Goal: Task Accomplishment & Management: Use online tool/utility

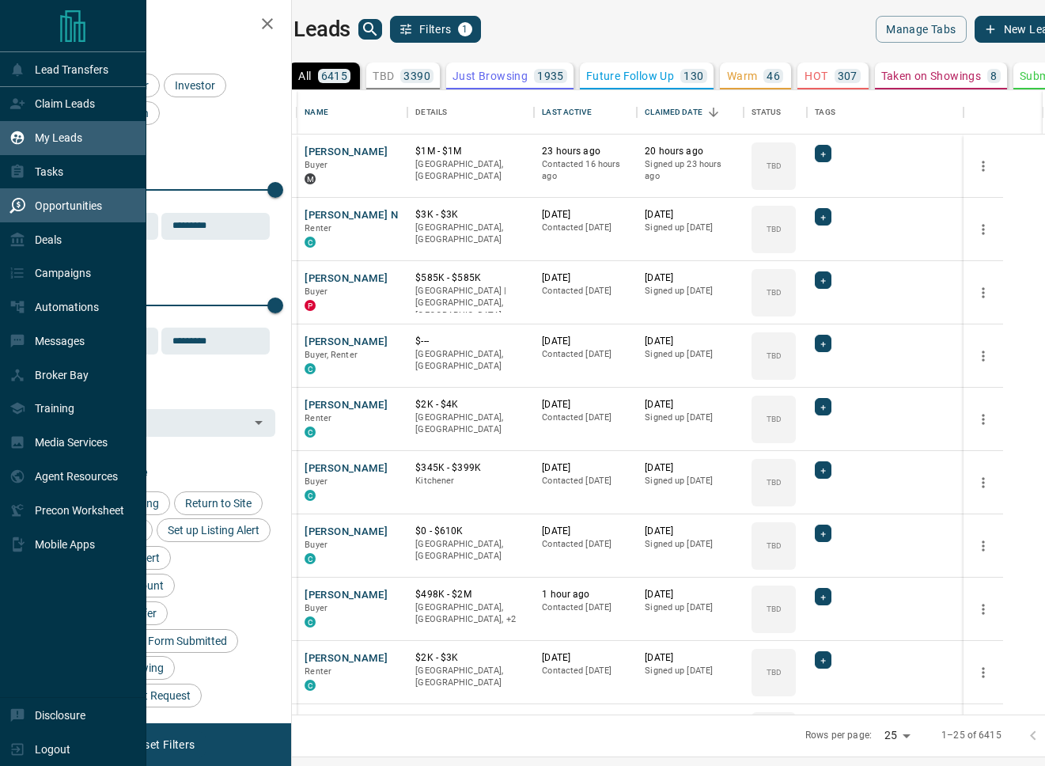
scroll to position [624, 746]
click at [51, 228] on div "Deals" at bounding box center [35, 239] width 52 height 26
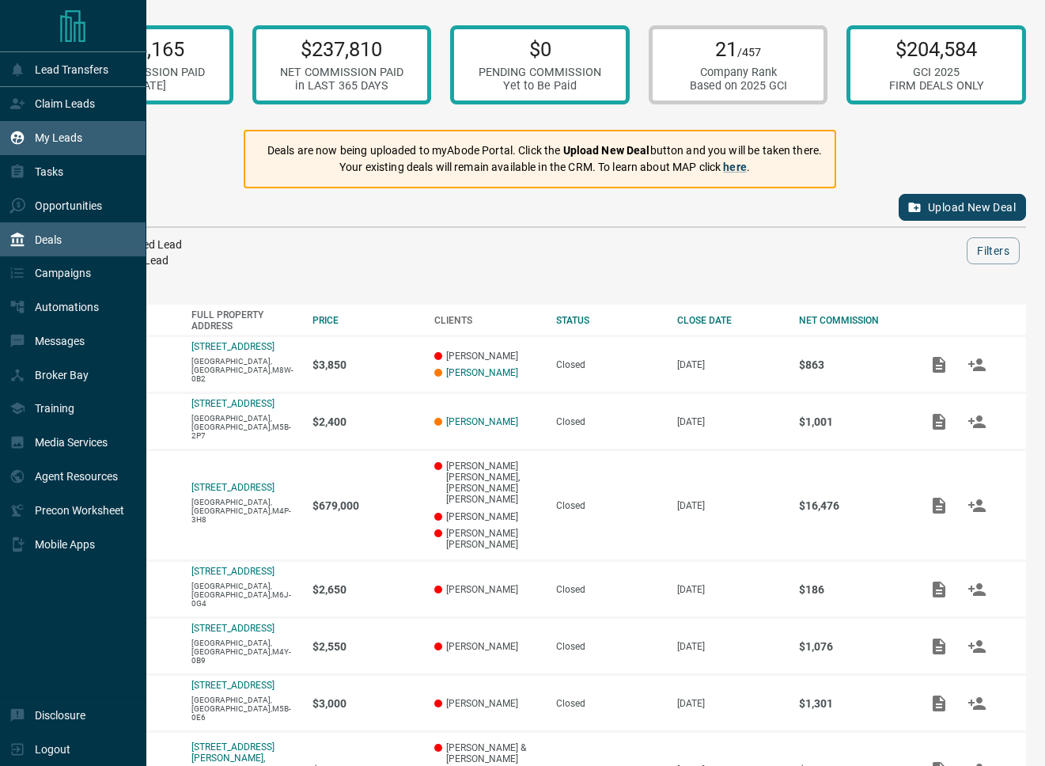
click at [53, 143] on p "My Leads" at bounding box center [58, 137] width 47 height 13
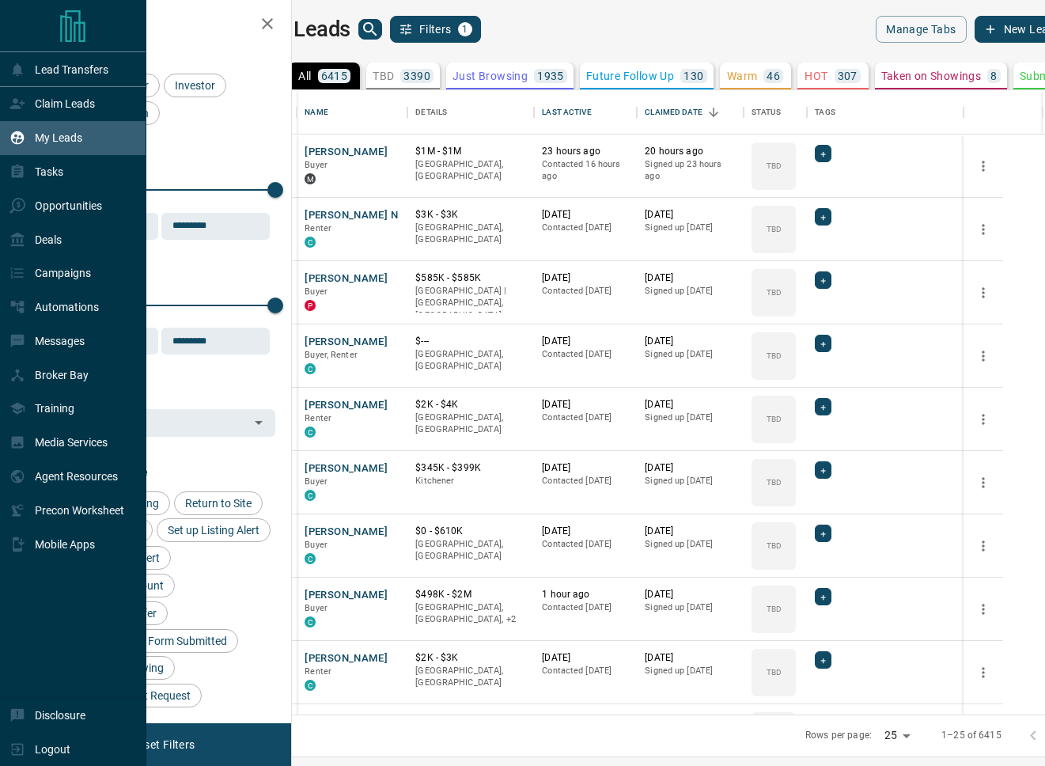
scroll to position [624, 746]
click at [62, 107] on p "Claim Leads" at bounding box center [65, 103] width 60 height 13
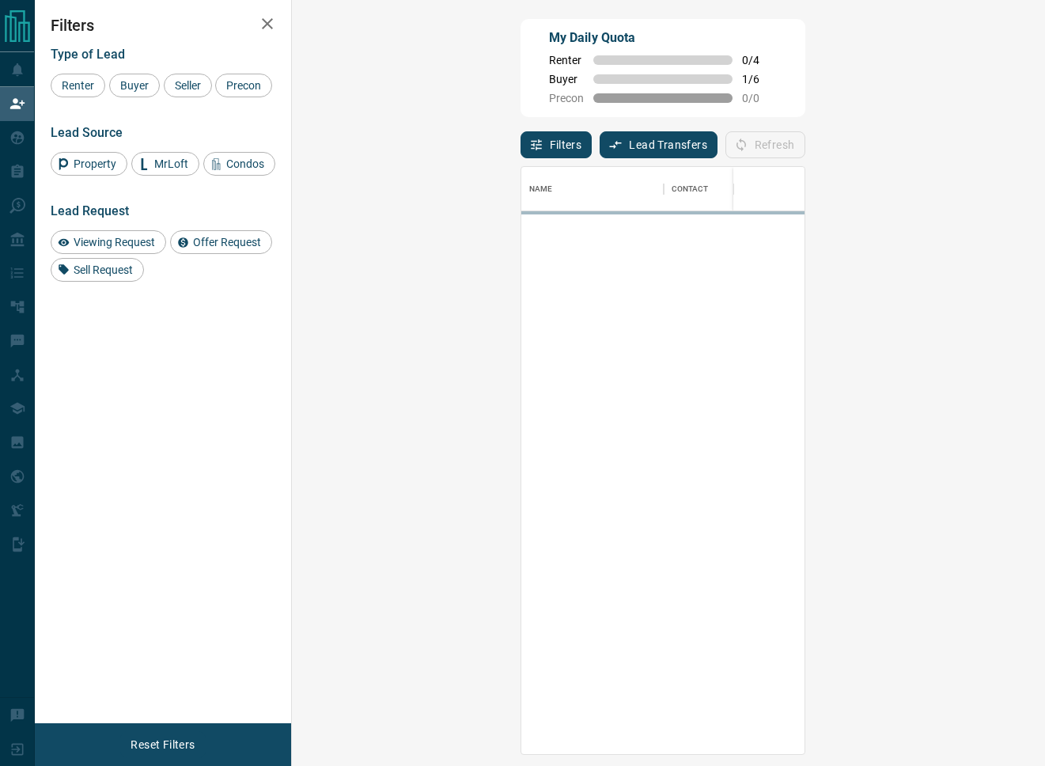
scroll to position [588, 719]
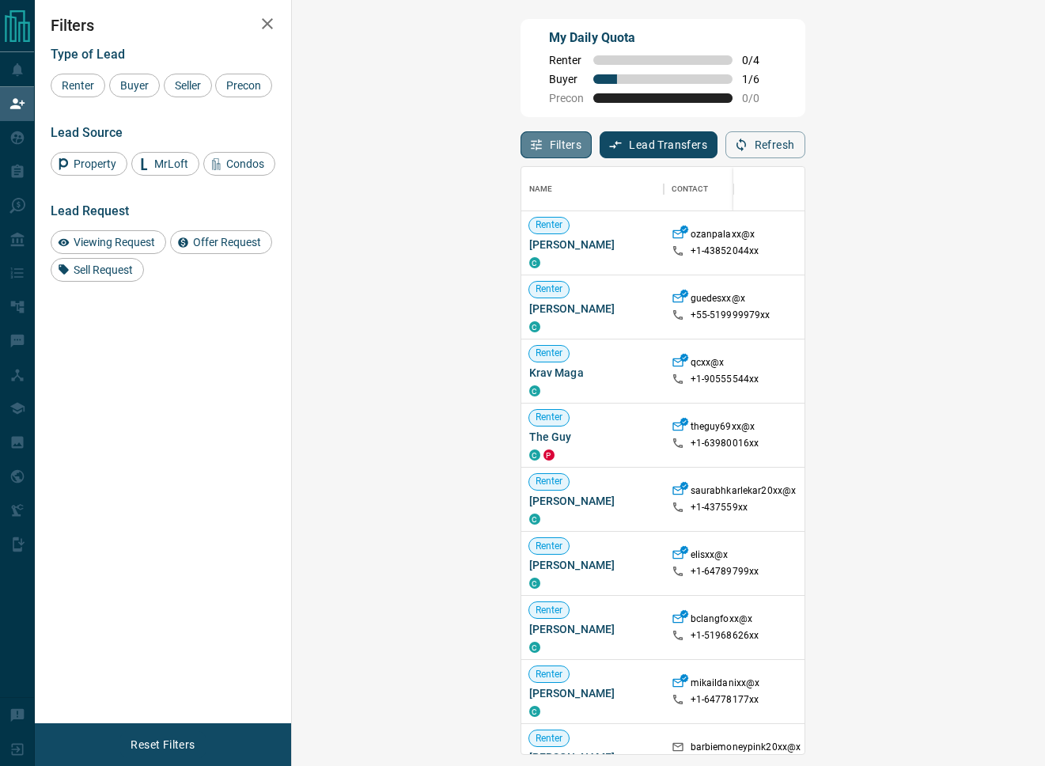
click at [520, 141] on button "Filters" at bounding box center [556, 144] width 72 height 27
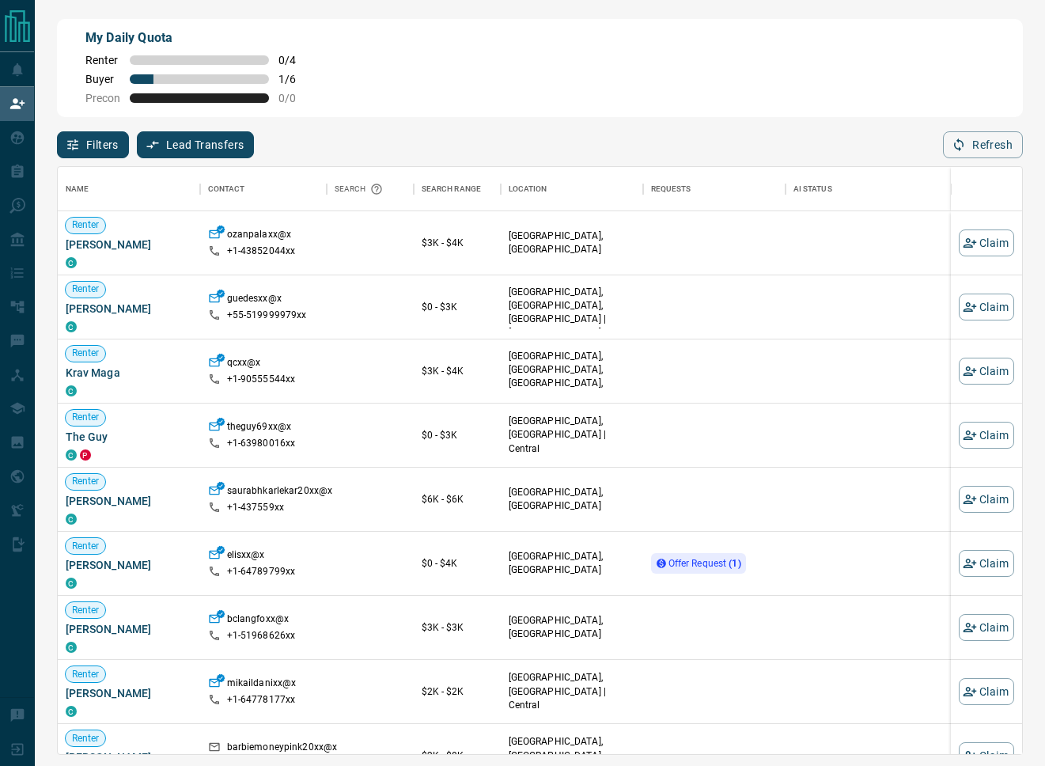
scroll to position [588, 964]
click at [326, 138] on div "Filters Lead Transfers 0 Refresh" at bounding box center [540, 137] width 966 height 41
click at [102, 139] on button "Filters" at bounding box center [93, 144] width 72 height 27
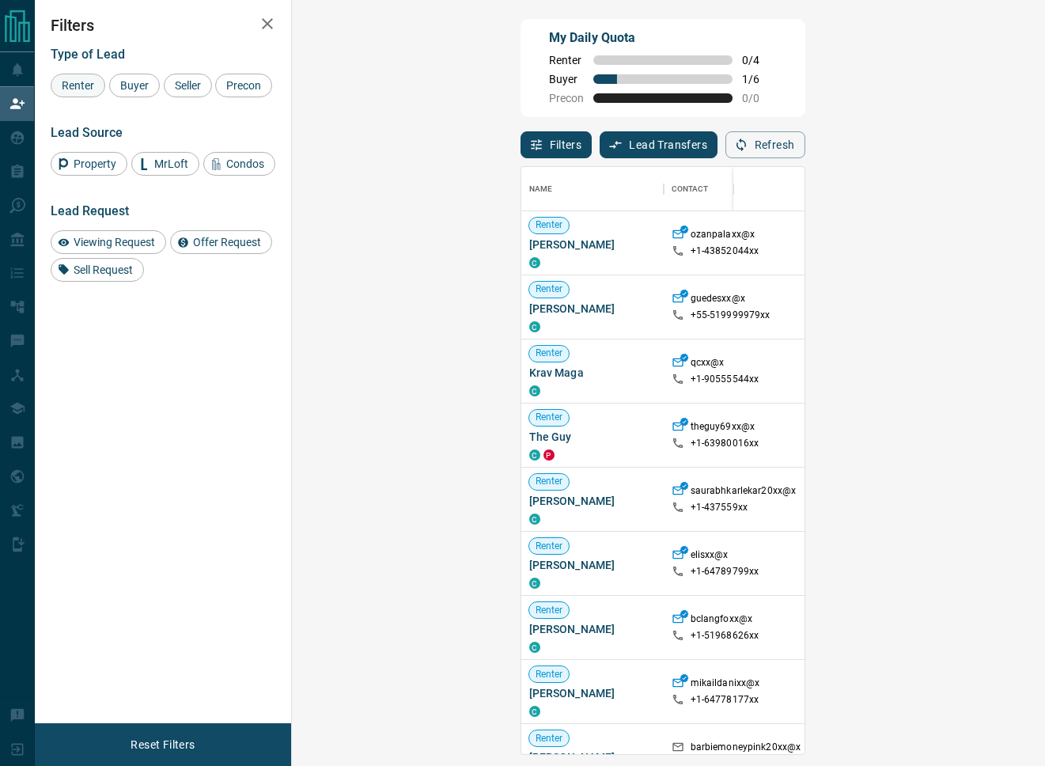
scroll to position [588, 719]
drag, startPoint x: 143, startPoint y: 93, endPoint x: 172, endPoint y: 85, distance: 29.3
click at [144, 93] on div "Buyer" at bounding box center [134, 86] width 51 height 24
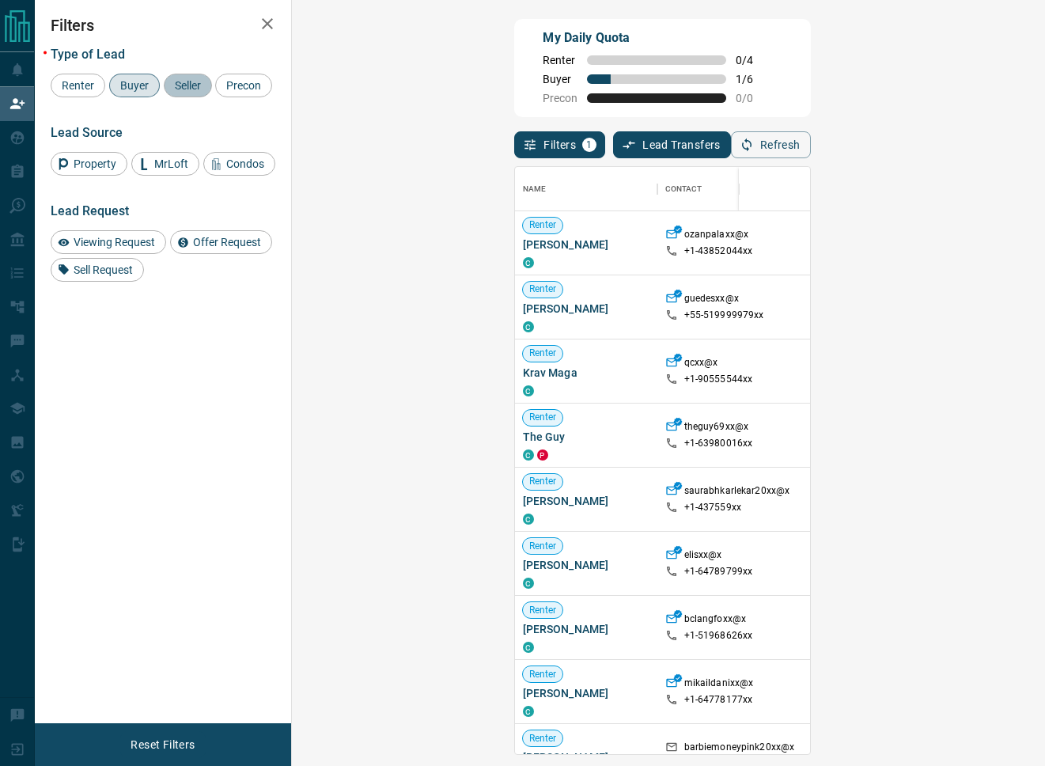
drag, startPoint x: 172, startPoint y: 85, endPoint x: 194, endPoint y: 90, distance: 22.6
click at [172, 85] on span "Seller" at bounding box center [187, 85] width 37 height 13
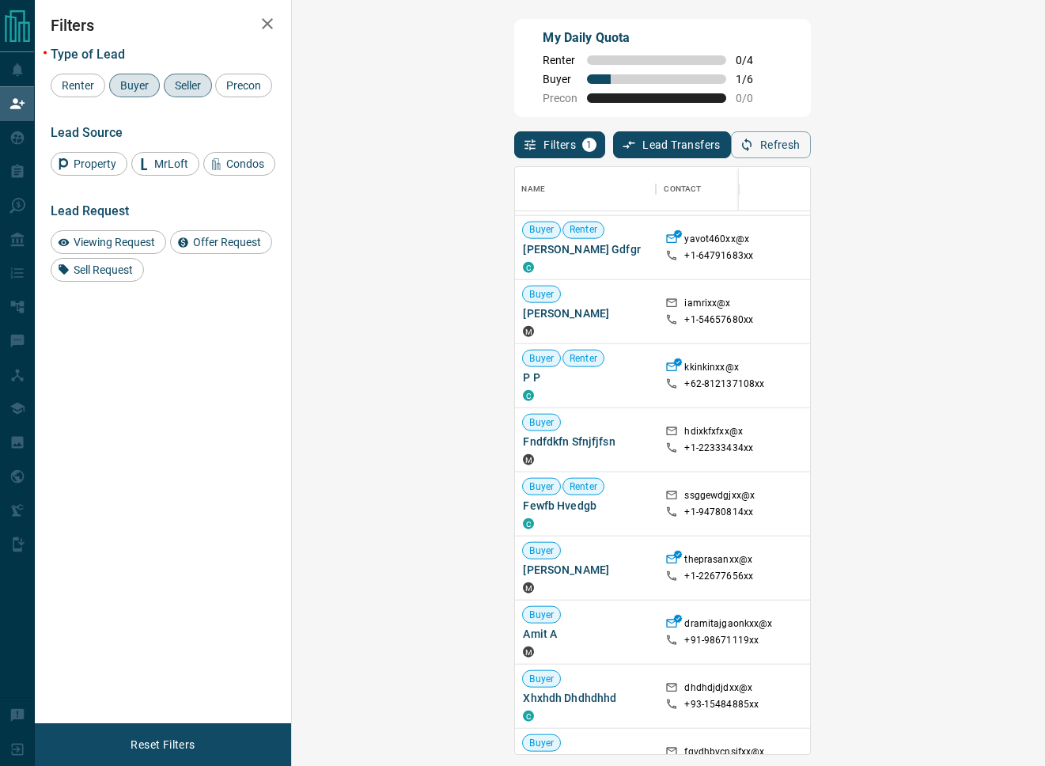
scroll to position [6867, 2]
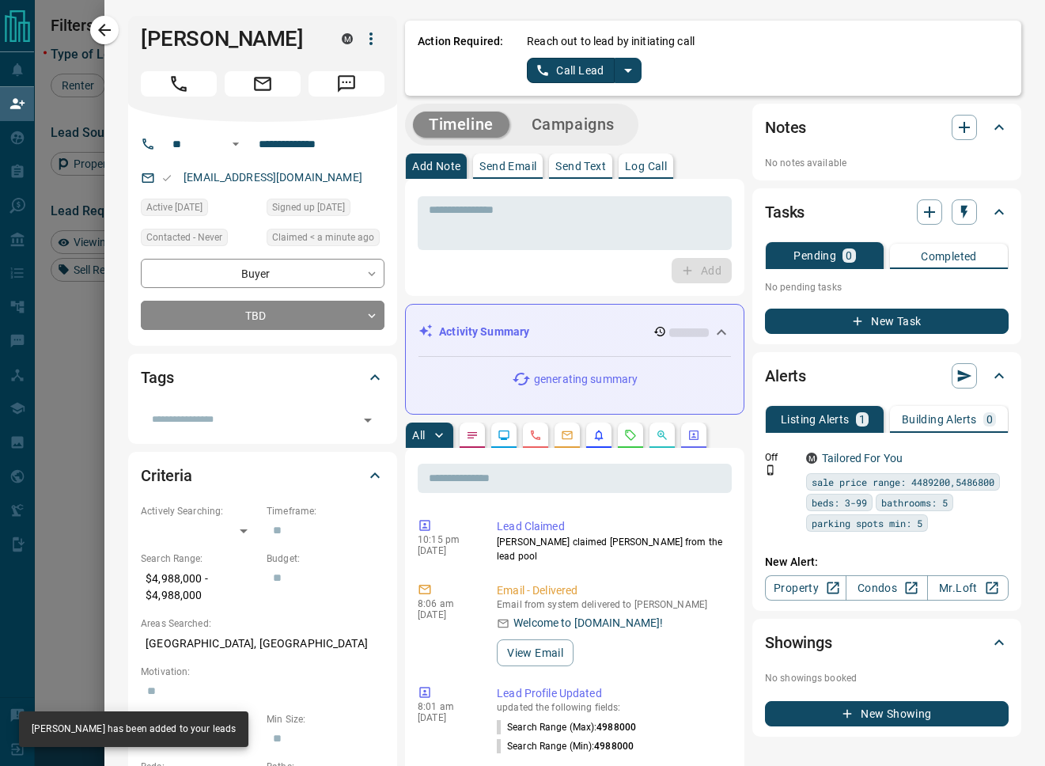
click at [631, 70] on icon "split button" at bounding box center [627, 70] width 19 height 19
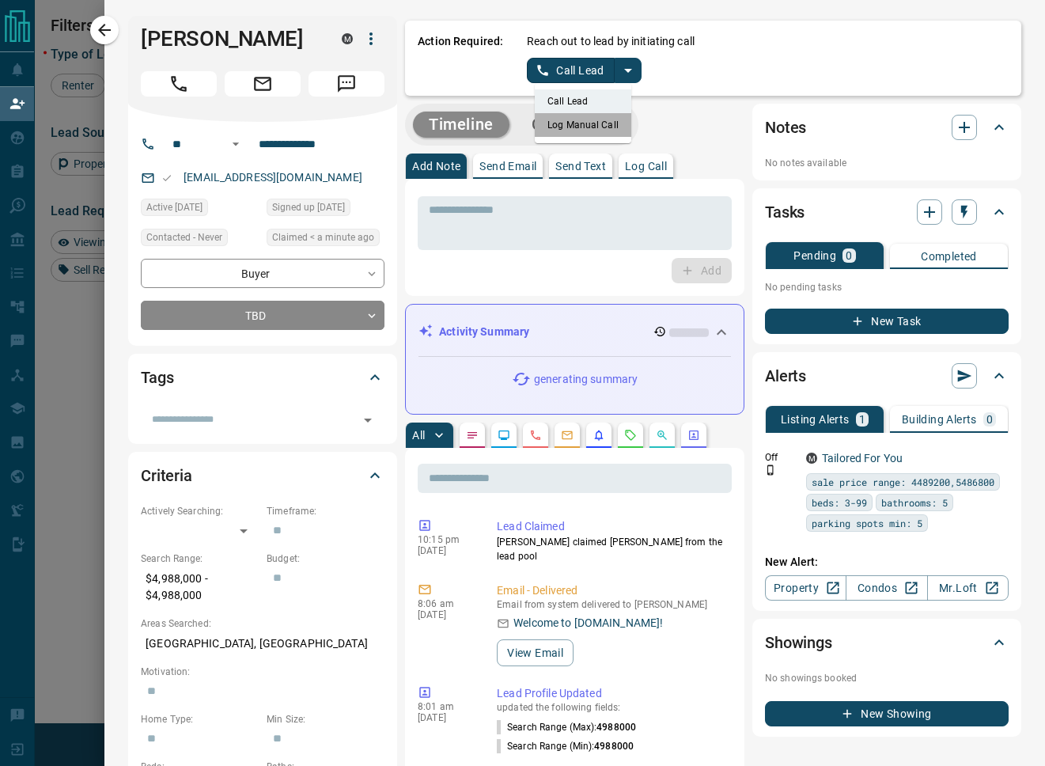
click at [602, 123] on li "Log Manual Call" at bounding box center [583, 125] width 96 height 24
click at [568, 58] on button "Log Manual Call" at bounding box center [579, 70] width 104 height 25
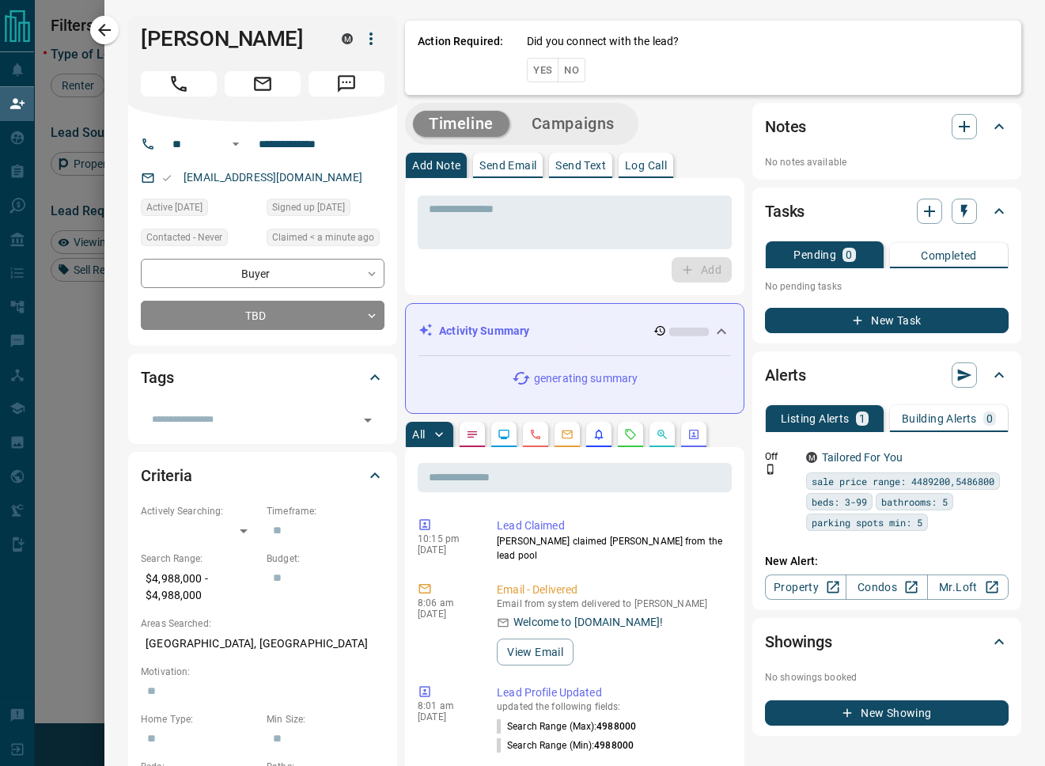
click at [539, 67] on button "Yes" at bounding box center [543, 70] width 32 height 25
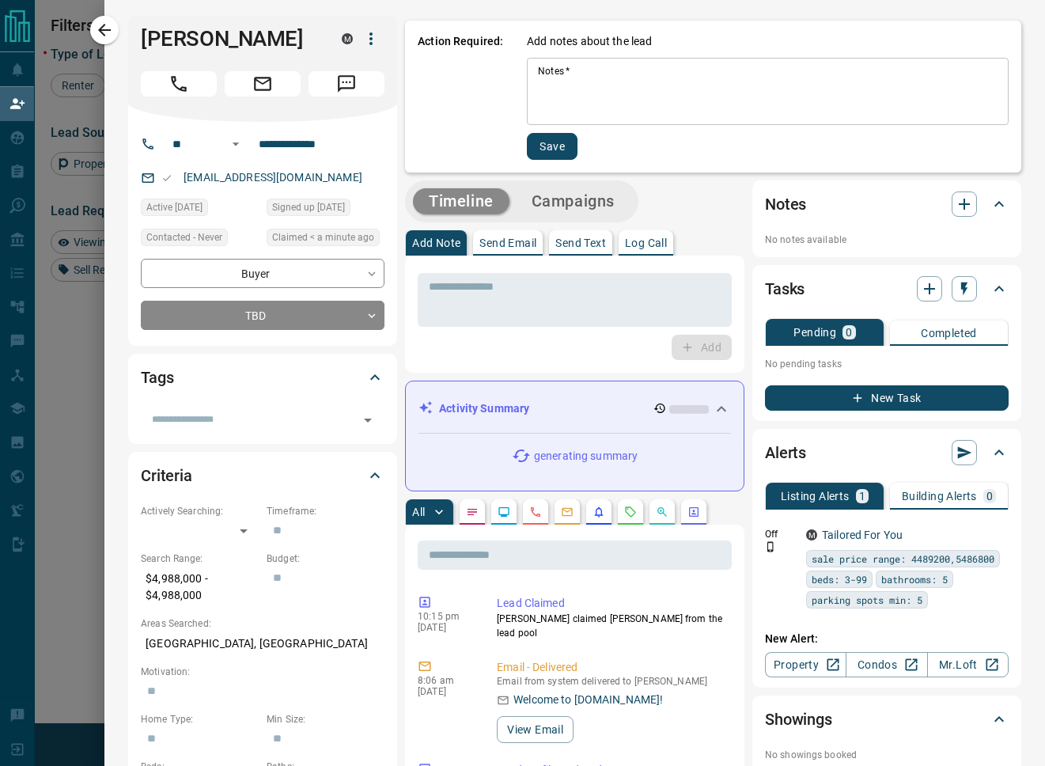
click at [584, 100] on textarea "Notes   *" at bounding box center [768, 92] width 460 height 54
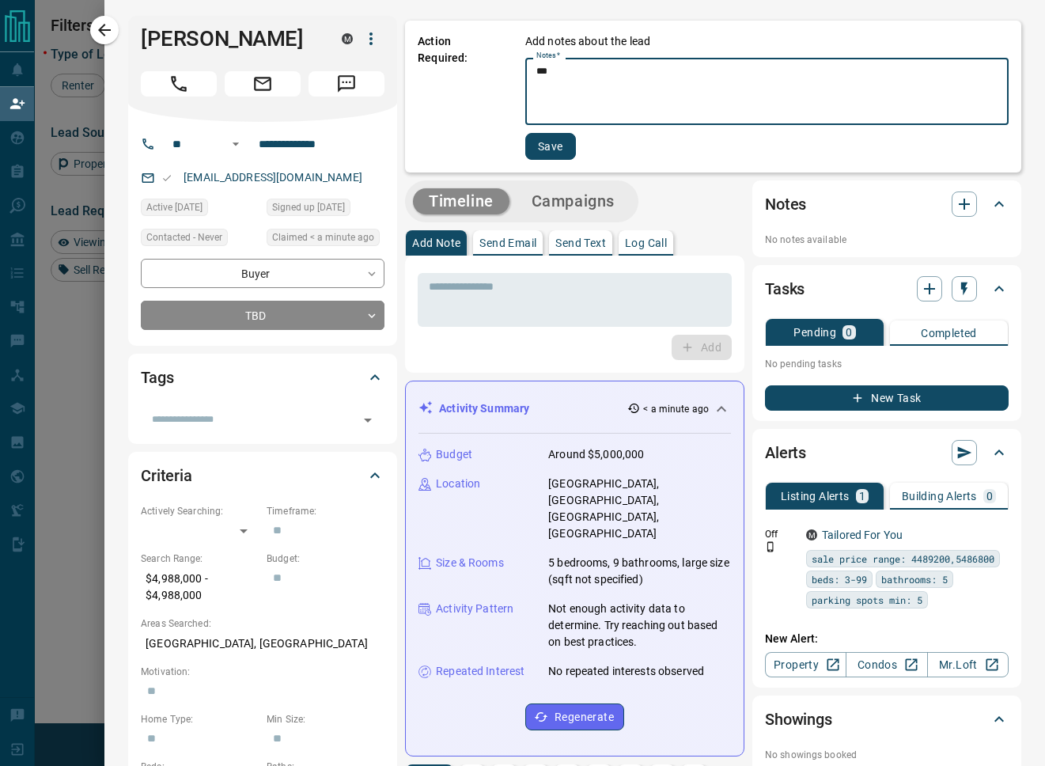
type textarea "***"
click at [549, 146] on button "Save" at bounding box center [550, 146] width 51 height 27
